Goal: Task Accomplishment & Management: Use online tool/utility

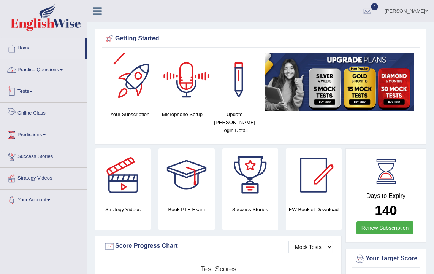
click at [38, 71] on link "Practice Questions" at bounding box center [43, 68] width 87 height 19
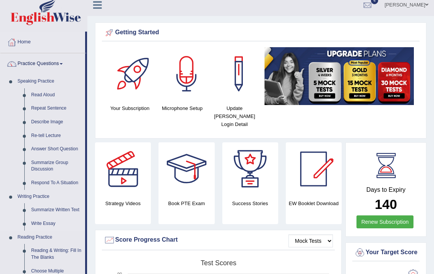
scroll to position [10, 0]
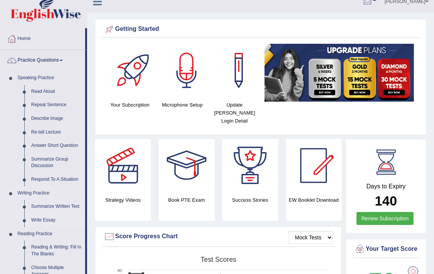
click at [44, 218] on link "Write Essay" at bounding box center [56, 220] width 57 height 14
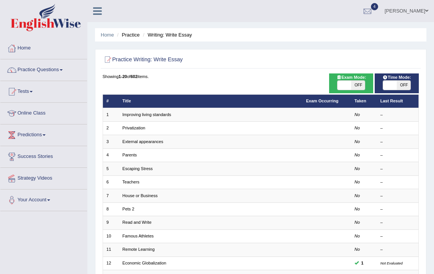
click at [358, 84] on span "OFF" at bounding box center [358, 85] width 14 height 9
checkbox input "true"
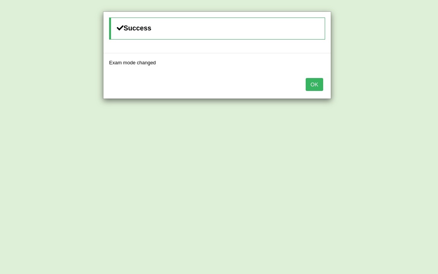
click at [311, 84] on button "OK" at bounding box center [314, 84] width 17 height 13
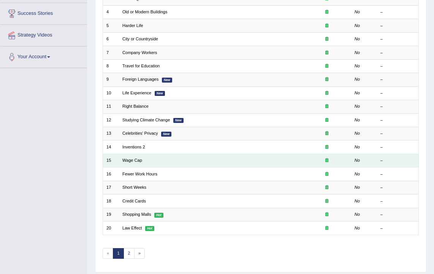
scroll to position [146, 0]
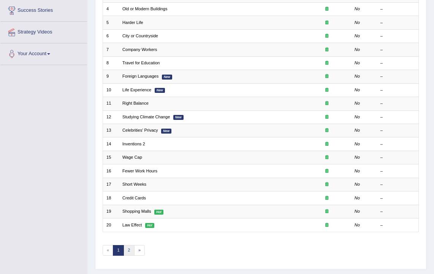
click at [130, 247] on link "2" at bounding box center [129, 250] width 11 height 11
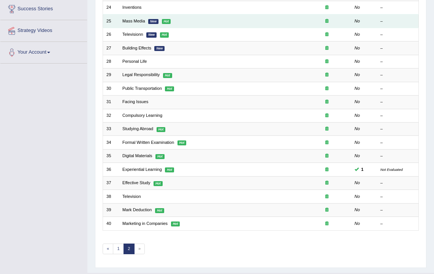
scroll to position [162, 0]
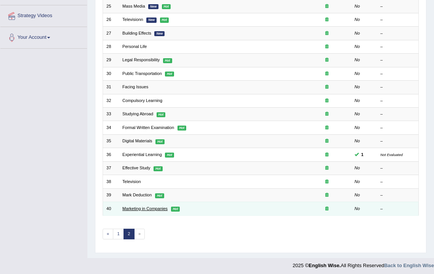
click at [145, 206] on link "Marketing in Companies" at bounding box center [144, 208] width 45 height 5
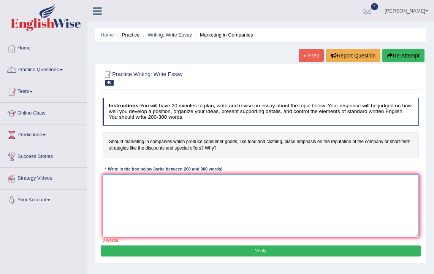
click at [157, 183] on textarea at bounding box center [261, 205] width 317 height 63
type textarea "The increasing influence of"
click at [213, 149] on h4 "Should marketing in companies which produce consumer goods, like food and cloth…" at bounding box center [261, 145] width 317 height 26
drag, startPoint x: 109, startPoint y: 141, endPoint x: 150, endPoint y: 144, distance: 40.8
click at [150, 144] on h4 "Should marketing in companies which produce consumer goods, like food and cloth…" at bounding box center [261, 145] width 317 height 26
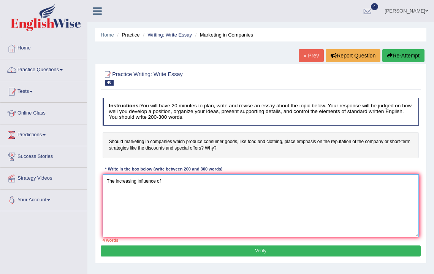
click at [174, 187] on textarea "The increasing influence of" at bounding box center [261, 205] width 317 height 63
drag, startPoint x: 171, startPoint y: 184, endPoint x: 92, endPoint y: 184, distance: 78.7
click at [92, 184] on div "Home Practice Writing: Write Essay Marketing in Companies « Prev Report Questio…" at bounding box center [260, 190] width 347 height 380
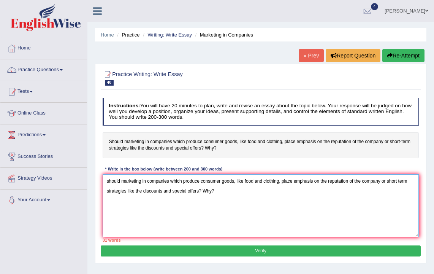
drag, startPoint x: 226, startPoint y: 194, endPoint x: 103, endPoint y: 185, distance: 123.9
click at [103, 185] on textarea "should marketing in companies which produce consumer goods, like food and cloth…" at bounding box center [261, 205] width 317 height 63
type textarea "should marketing in companies which produce consumer goods, like food and cloth…"
click at [233, 148] on h4 "Should marketing in companies which produce consumer goods, like food and cloth…" at bounding box center [261, 145] width 317 height 26
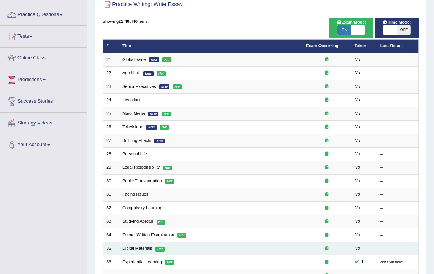
scroll to position [132, 0]
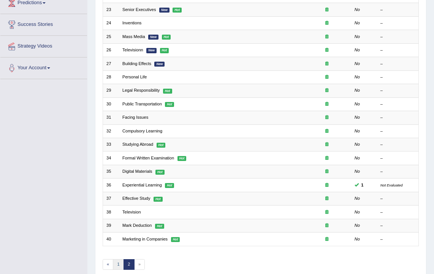
click at [120, 265] on link "1" at bounding box center [118, 264] width 11 height 11
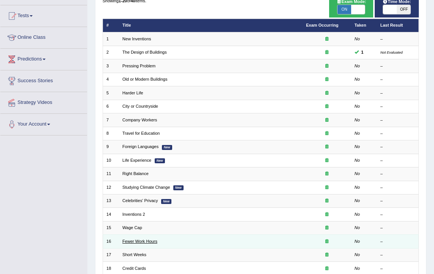
scroll to position [140, 0]
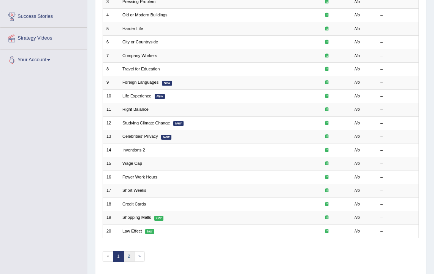
click at [129, 252] on link "2" at bounding box center [129, 256] width 11 height 11
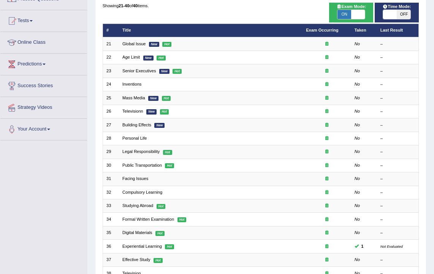
scroll to position [125, 0]
